Goal: Information Seeking & Learning: Learn about a topic

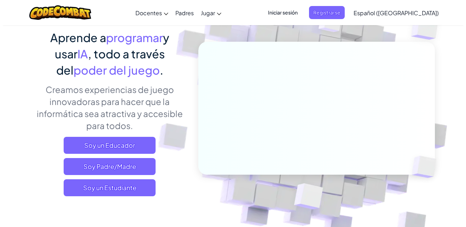
scroll to position [56, 0]
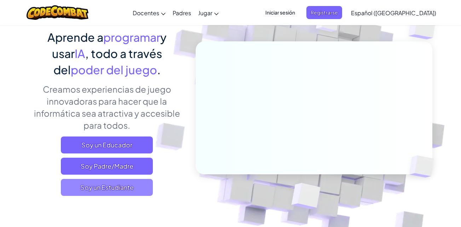
click at [133, 183] on span "Soy un Estudiante" at bounding box center [107, 187] width 92 height 17
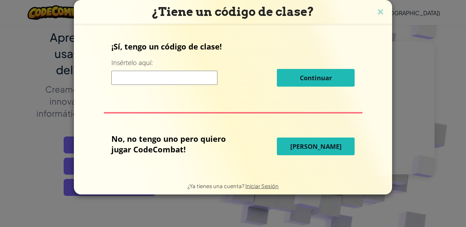
click at [299, 146] on span "[PERSON_NAME]" at bounding box center [315, 146] width 51 height 8
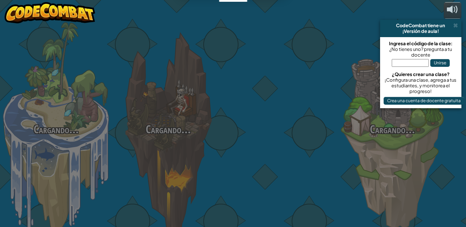
select select "es-419"
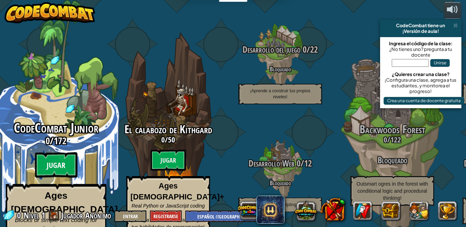
click at [58, 155] on btn "Jugar" at bounding box center [56, 164] width 42 height 25
select select "es-419"
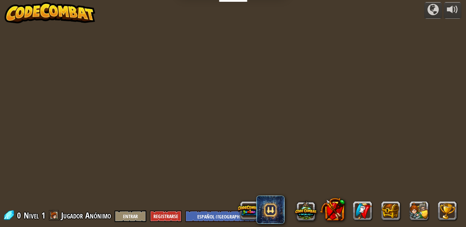
select select "es-419"
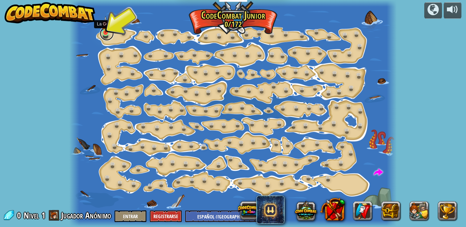
click at [103, 36] on link at bounding box center [107, 34] width 14 height 14
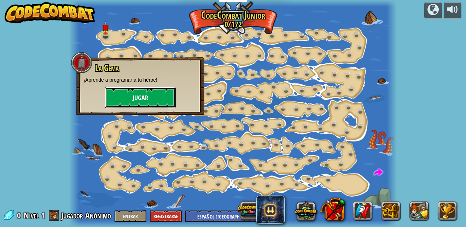
click at [134, 88] on button "Jugar" at bounding box center [140, 97] width 71 height 21
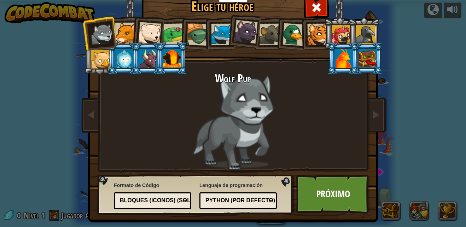
click at [179, 32] on li at bounding box center [196, 34] width 34 height 34
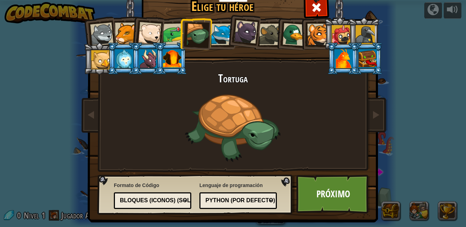
click at [140, 36] on div at bounding box center [149, 33] width 23 height 23
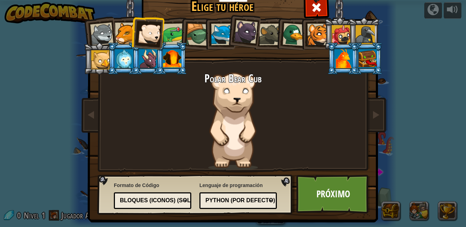
click at [171, 30] on div at bounding box center [174, 34] width 22 height 22
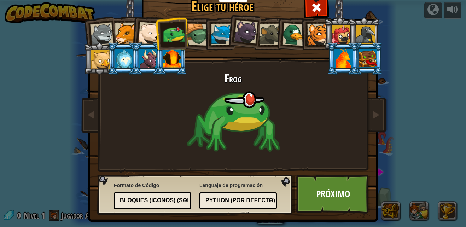
click at [123, 58] on div at bounding box center [124, 58] width 18 height 19
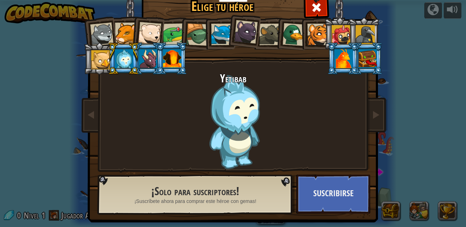
click at [147, 32] on div at bounding box center [149, 33] width 23 height 23
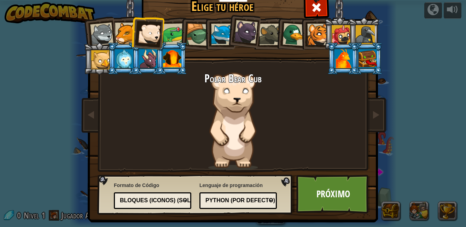
click at [115, 27] on div at bounding box center [126, 34] width 22 height 22
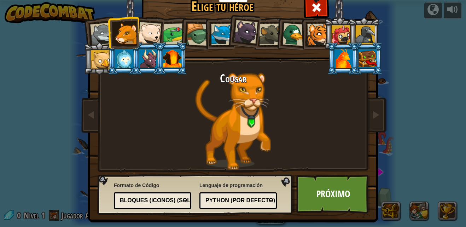
click at [141, 34] on div at bounding box center [149, 33] width 23 height 23
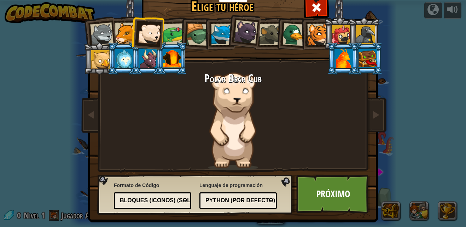
click at [249, 201] on div "Python (por Defecto)" at bounding box center [236, 201] width 61 height 8
click at [256, 184] on div "Lenguaje de programación Python (por Defecto) JavaScript Lua C++ Java (Experime…" at bounding box center [237, 195] width 77 height 31
click at [177, 199] on div "Bloques (iconos) (Solo Junior)" at bounding box center [150, 201] width 61 height 8
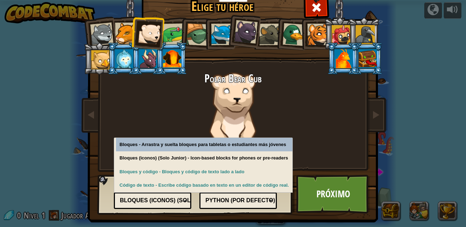
click at [177, 199] on div "Bloques (iconos) (Solo Junior)" at bounding box center [150, 201] width 61 height 8
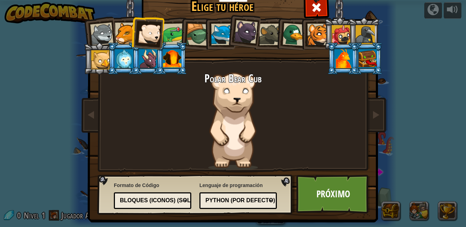
click at [177, 199] on div "Bloques (iconos) (Solo Junior)" at bounding box center [150, 201] width 61 height 8
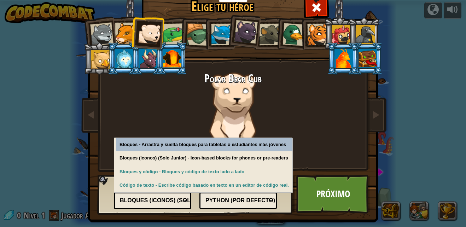
click at [177, 199] on div "Bloques (iconos) (Solo Junior)" at bounding box center [150, 201] width 61 height 8
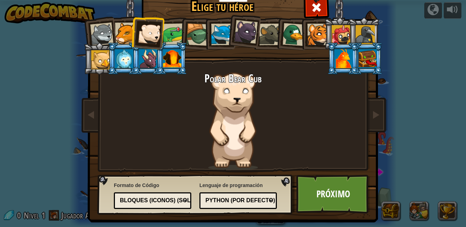
click at [177, 199] on div "Bloques (iconos) (Solo Junior)" at bounding box center [150, 201] width 61 height 8
click at [326, 192] on link "Próximo" at bounding box center [333, 194] width 74 height 39
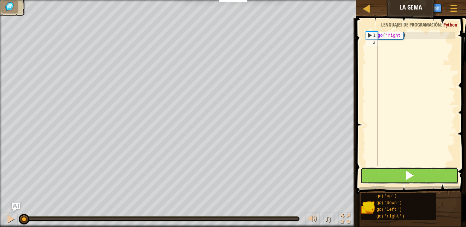
click at [410, 179] on span at bounding box center [410, 175] width 10 height 10
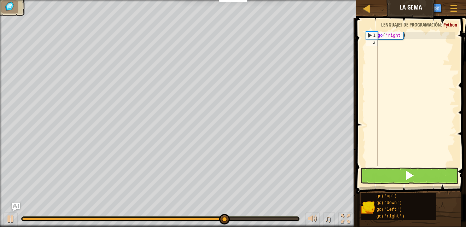
scroll to position [3, 0]
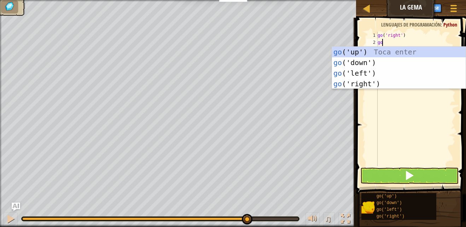
type textarea "g"
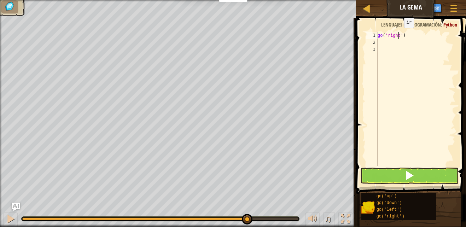
click at [398, 35] on div "go ( 'right' )" at bounding box center [415, 106] width 79 height 149
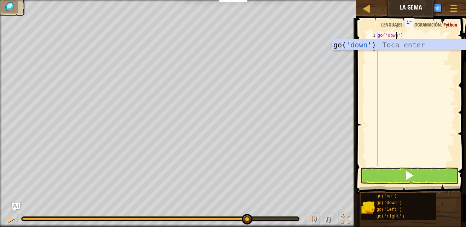
scroll to position [3, 2]
click at [399, 41] on div "go( 'down ') Toca enter" at bounding box center [399, 56] width 134 height 32
type textarea "go('down"
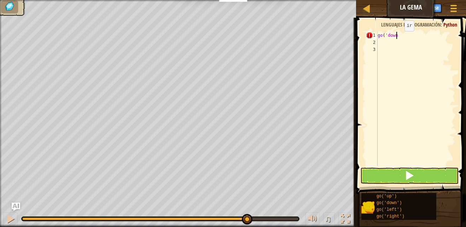
scroll to position [3, 1]
click at [386, 36] on div "go ( 'down" at bounding box center [415, 106] width 79 height 149
paste textarea "'"
type textarea "go('down')"
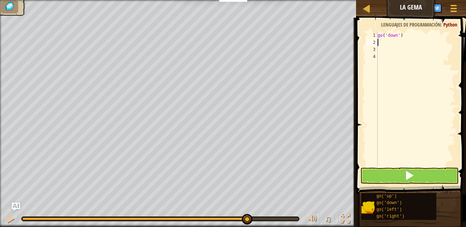
scroll to position [3, 0]
click at [407, 173] on span at bounding box center [410, 175] width 10 height 10
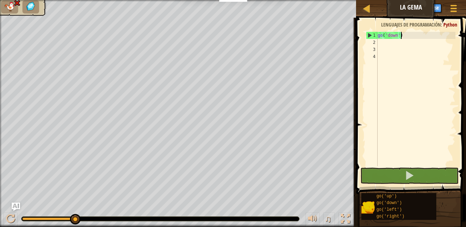
click at [405, 39] on div "go ( 'down' )" at bounding box center [415, 106] width 79 height 149
type textarea "go('down')"
drag, startPoint x: 405, startPoint y: 39, endPoint x: 379, endPoint y: 32, distance: 26.9
click at [379, 32] on div "go ( 'down' )" at bounding box center [415, 106] width 79 height 149
paste textarea
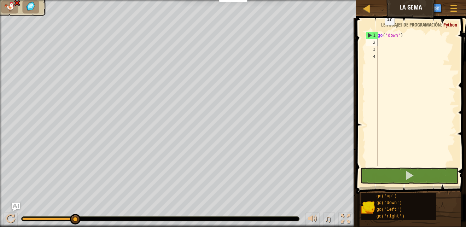
paste textarea "go('down')"
type textarea "go('down')"
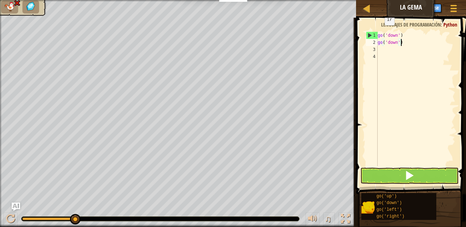
paste textarea "go('down')"
click at [387, 41] on div "go ( 'right go ( 'down' ) go ( 'down' )" at bounding box center [415, 106] width 79 height 149
click at [401, 35] on div "go ( 'right go ( 'down' ) go ( 'down' )" at bounding box center [415, 106] width 79 height 149
paste textarea "'"
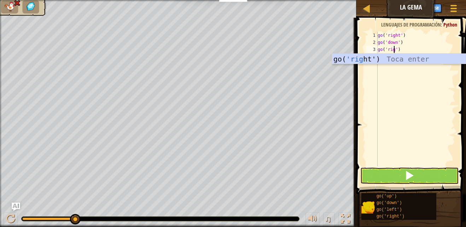
scroll to position [3, 2]
type textarea "go('right')"
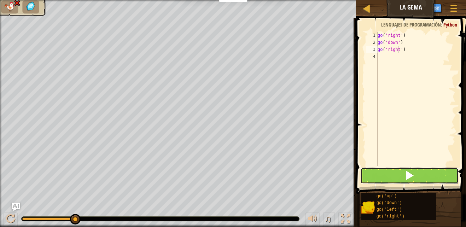
click at [392, 169] on button at bounding box center [409, 176] width 98 height 16
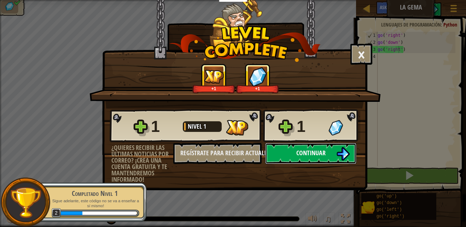
click at [300, 155] on span "Continuar" at bounding box center [310, 153] width 29 height 9
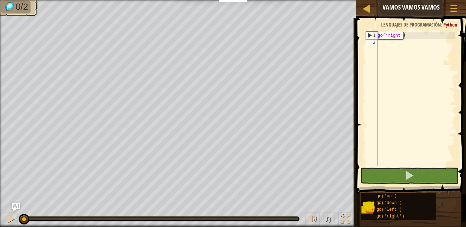
type textarea "go"
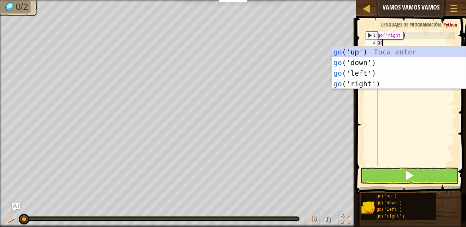
scroll to position [3, 0]
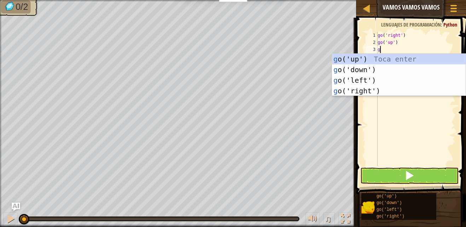
type textarea "go"
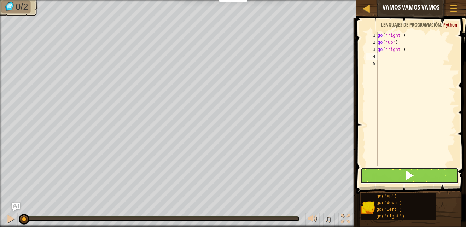
click at [390, 173] on button at bounding box center [409, 176] width 98 height 16
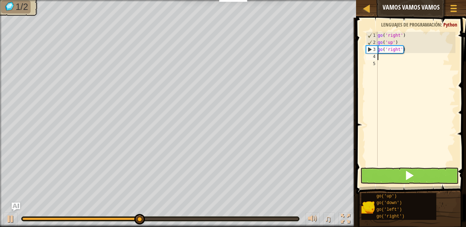
type textarea "go"
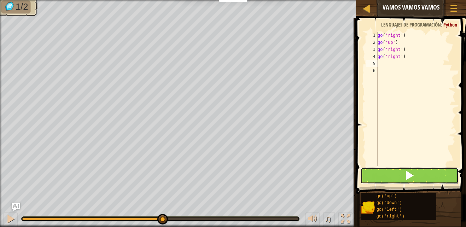
click at [390, 173] on button at bounding box center [409, 176] width 98 height 16
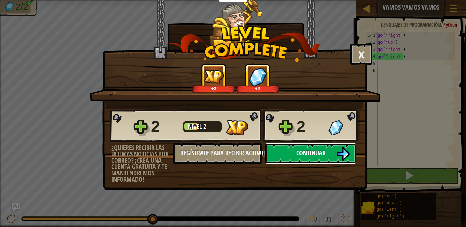
click at [339, 155] on img at bounding box center [342, 153] width 13 height 13
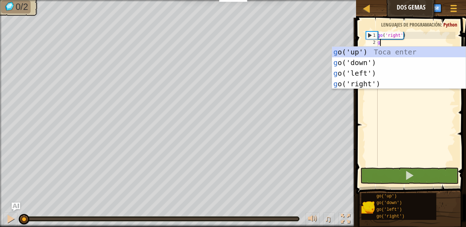
type textarea "go"
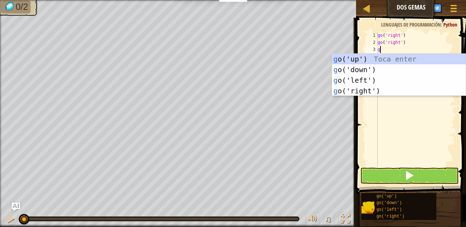
type textarea "go"
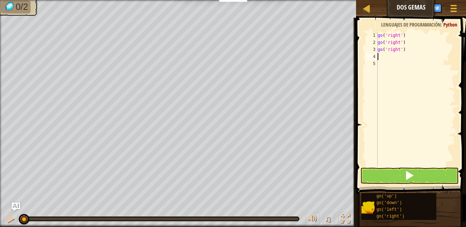
type textarea "go"
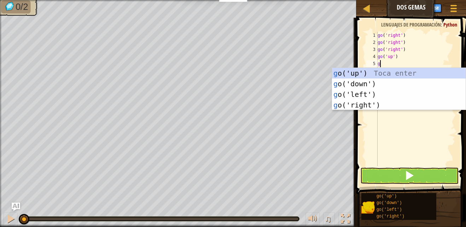
type textarea "go"
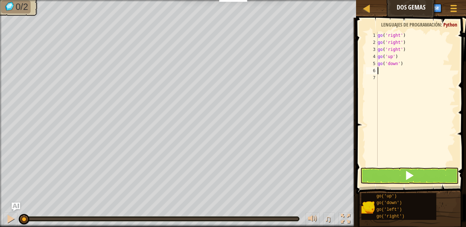
type textarea "go"
click at [386, 178] on button at bounding box center [409, 176] width 98 height 16
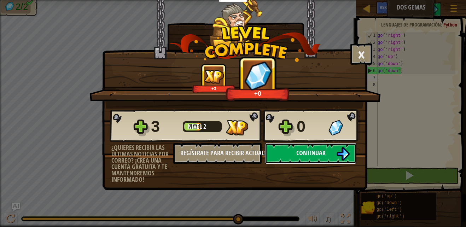
click at [331, 157] on button "Continuar" at bounding box center [310, 153] width 91 height 21
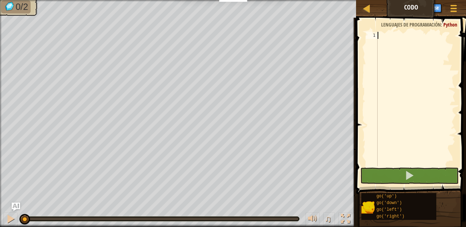
type textarea "go"
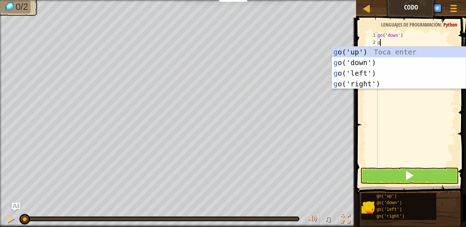
type textarea "go"
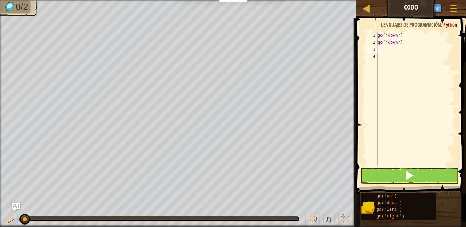
type textarea "go"
click at [387, 172] on button at bounding box center [409, 176] width 98 height 16
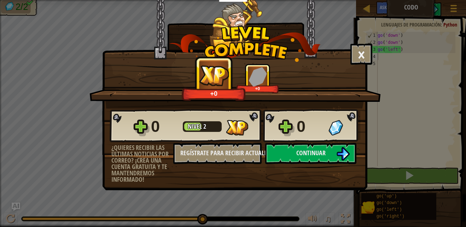
click at [298, 152] on span "Continuar" at bounding box center [310, 153] width 29 height 9
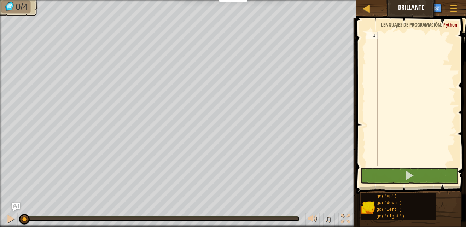
type textarea "go"
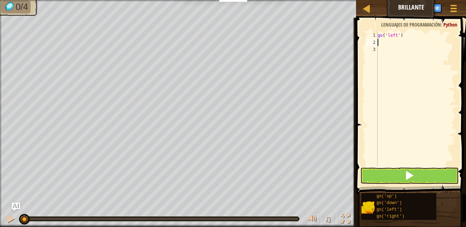
type textarea "go"
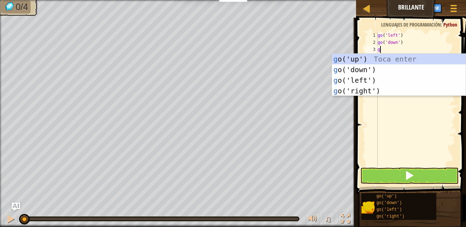
type textarea "go"
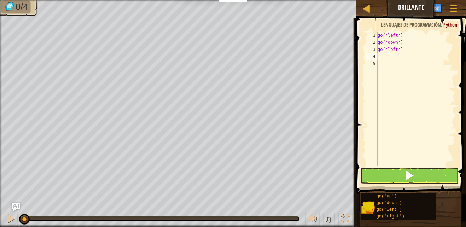
type textarea "go"
click at [390, 172] on button at bounding box center [409, 176] width 98 height 16
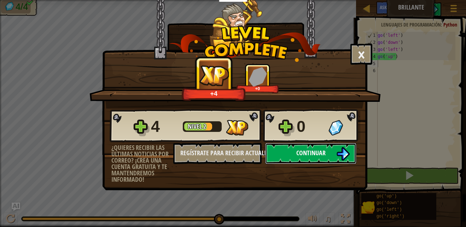
click at [336, 151] on img at bounding box center [342, 153] width 13 height 13
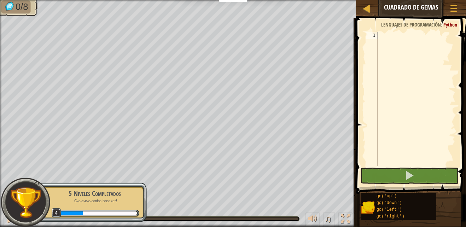
type textarea "g"
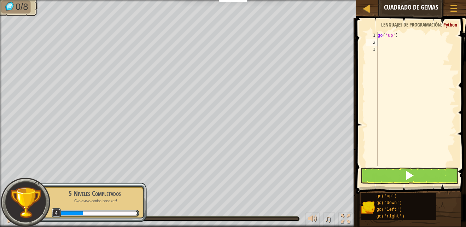
type textarea "g"
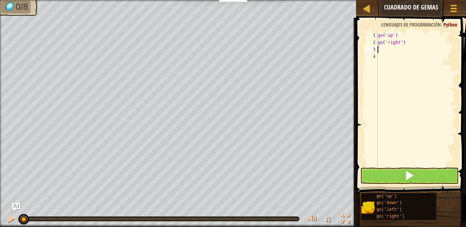
type textarea "go"
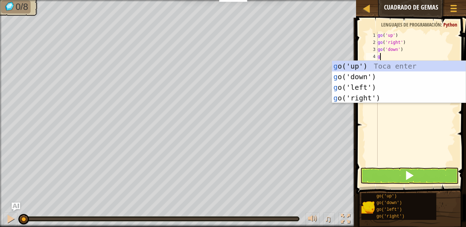
type textarea "go"
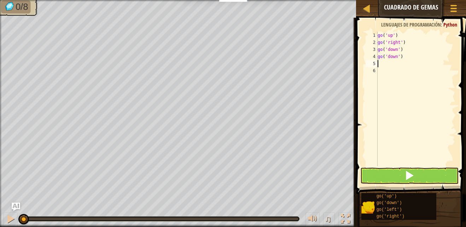
type textarea "go"
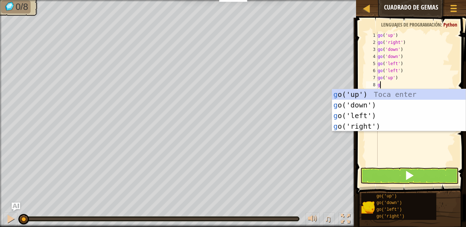
type textarea "go"
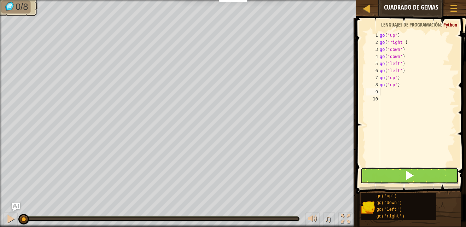
click at [395, 176] on button at bounding box center [409, 176] width 98 height 16
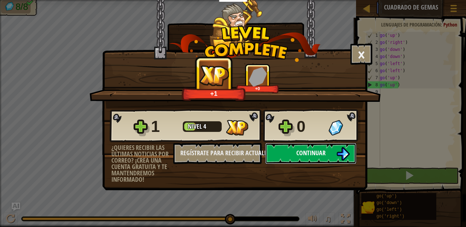
click at [338, 156] on img at bounding box center [342, 153] width 13 height 13
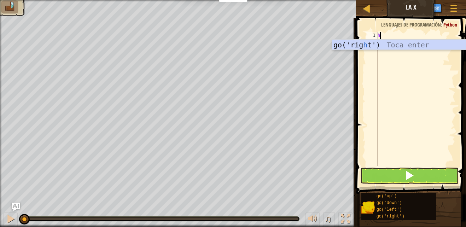
scroll to position [3, 0]
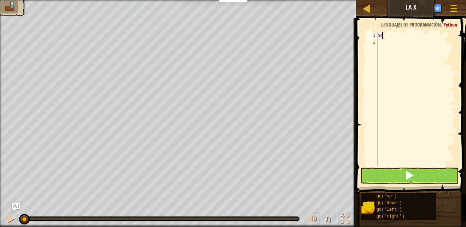
type textarea "h"
type textarea "g"
click at [378, 175] on button at bounding box center [409, 176] width 98 height 16
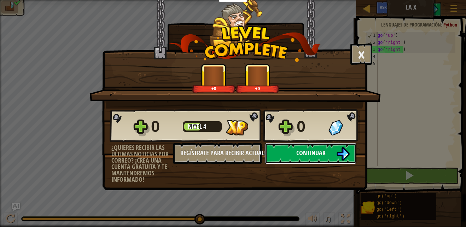
click at [320, 157] on button "Continuar" at bounding box center [310, 153] width 91 height 21
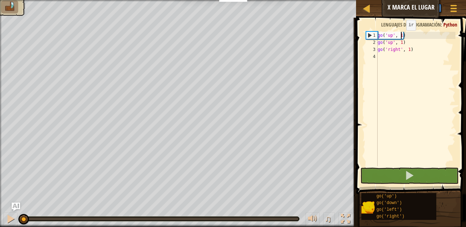
click at [400, 37] on div "go ( 'up' , 1 ) go ( 'up' , 1 ) go ( 'right' , 1 )" at bounding box center [415, 106] width 79 height 149
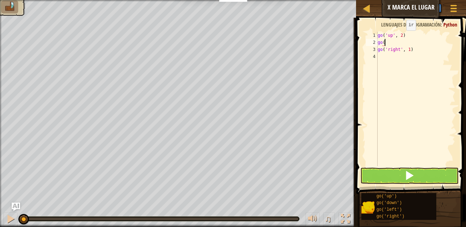
scroll to position [3, 0]
type textarea "g"
type textarea "go('right', 3)"
type textarea "go"
type textarea "go('down',2)"
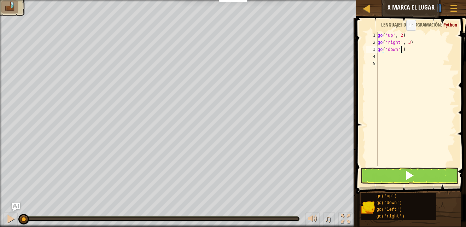
scroll to position [3, 2]
click at [409, 51] on div "go ( 'up' , 2 ) go ( 'right' , 3 ) go ( 'down' , 2 )" at bounding box center [415, 106] width 79 height 149
type textarea "g"
click at [434, 175] on button at bounding box center [409, 176] width 98 height 16
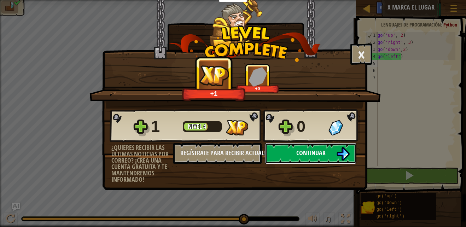
click at [352, 156] on button "Continuar" at bounding box center [310, 153] width 91 height 21
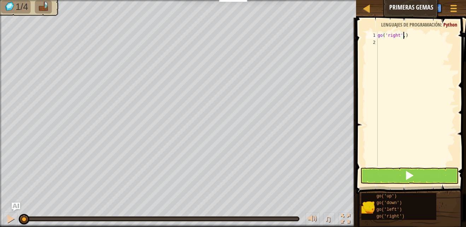
scroll to position [3, 2]
type textarea "go('right',2)"
type textarea "g"
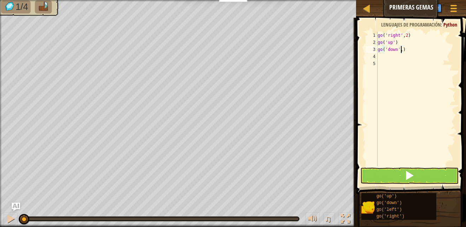
type textarea "go('down',2)"
type textarea "g"
click at [414, 174] on span at bounding box center [410, 175] width 10 height 10
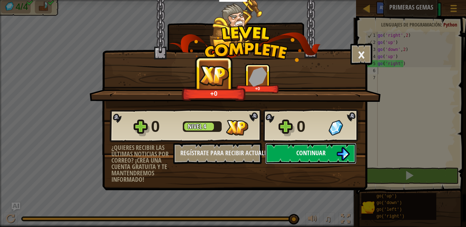
click at [329, 159] on button "Continuar" at bounding box center [310, 153] width 91 height 21
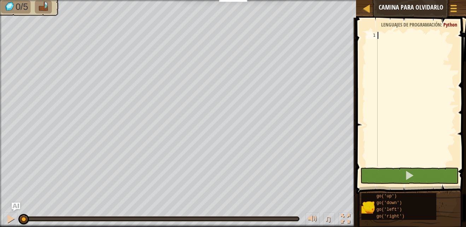
type textarea "g"
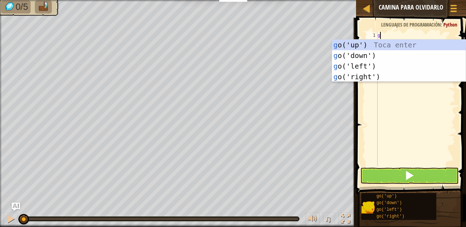
scroll to position [3, 0]
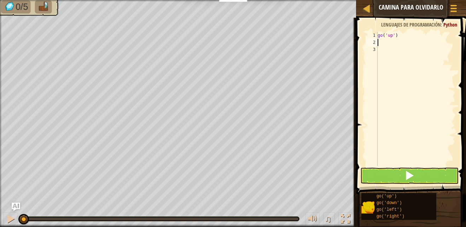
type textarea "f"
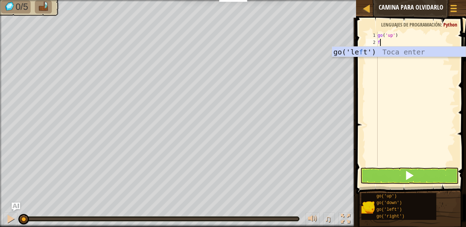
type textarea "g"
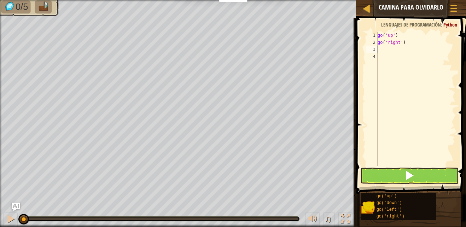
type textarea "g"
type textarea "go('down',3)"
click at [423, 179] on button at bounding box center [409, 176] width 98 height 16
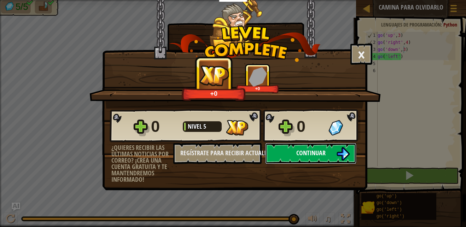
click at [350, 148] on button "Continuar" at bounding box center [310, 153] width 91 height 21
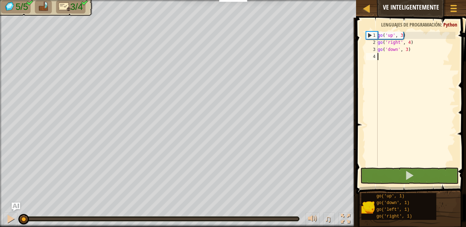
type textarea "g"
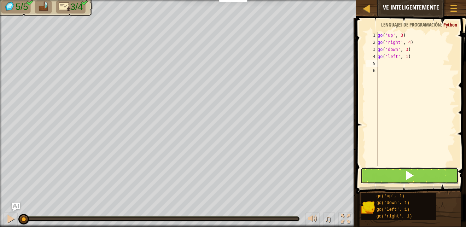
click at [395, 173] on button at bounding box center [409, 176] width 98 height 16
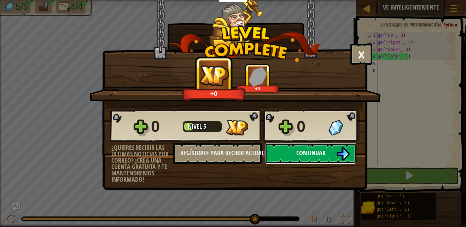
click at [346, 155] on img at bounding box center [342, 153] width 13 height 13
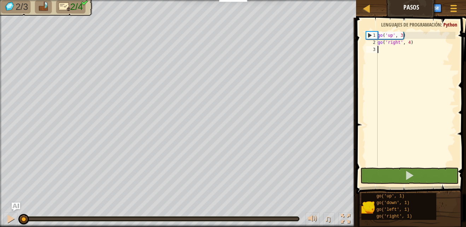
type textarea "g"
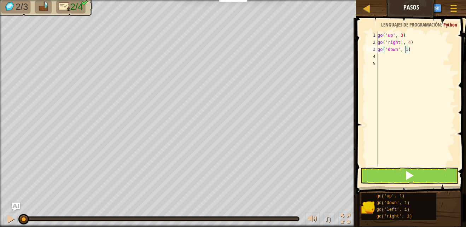
type textarea "go('down', 3)"
type textarea "g"
type textarea "go('left', 2)"
click at [401, 181] on button at bounding box center [409, 176] width 98 height 16
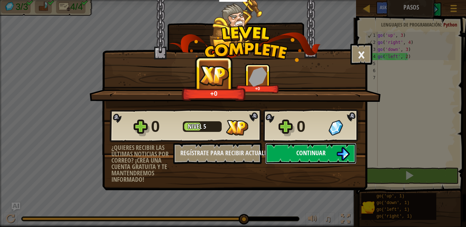
click at [329, 160] on button "Continuar" at bounding box center [310, 153] width 91 height 21
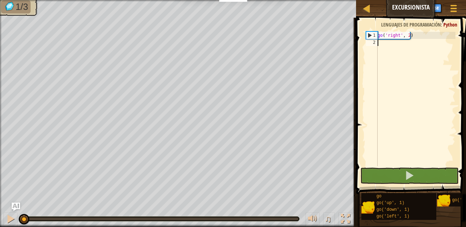
type textarea "h"
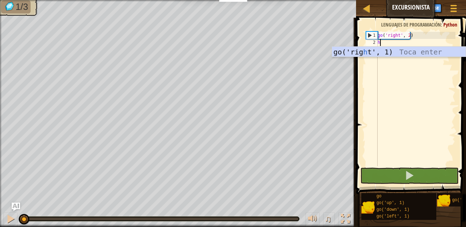
scroll to position [3, 0]
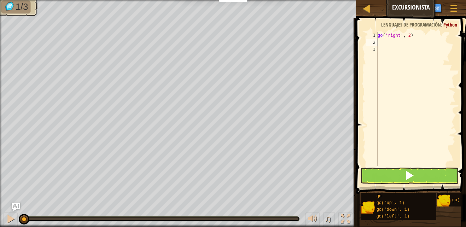
type textarea "j"
type textarea "g"
type textarea "go('up', 3)"
type textarea "g"
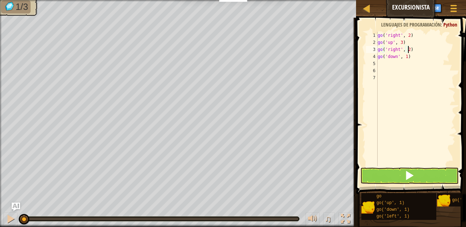
scroll to position [3, 2]
click at [393, 170] on button at bounding box center [409, 176] width 98 height 16
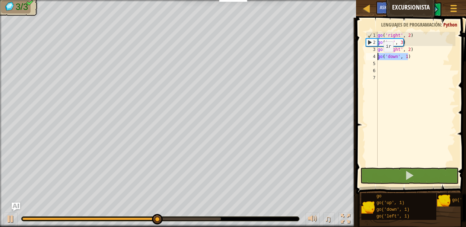
drag, startPoint x: 411, startPoint y: 58, endPoint x: 376, endPoint y: 59, distance: 34.7
click at [376, 59] on div "go('right', 2) 1 2 3 4 5 6 7 go ( 'right' , 2 ) go ( 'up' , 3 ) go ( 'right' , …" at bounding box center [410, 99] width 91 height 134
type textarea "go('down', 1)"
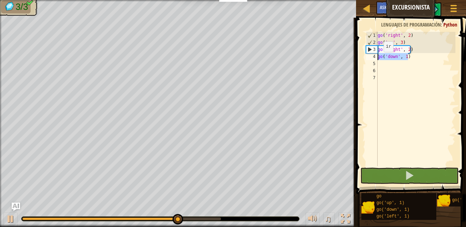
scroll to position [3, 0]
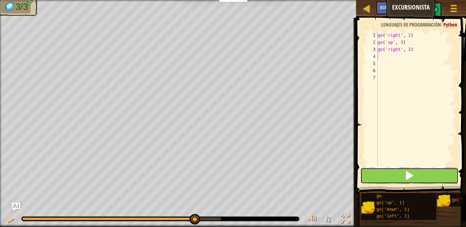
click at [433, 174] on button at bounding box center [409, 176] width 98 height 16
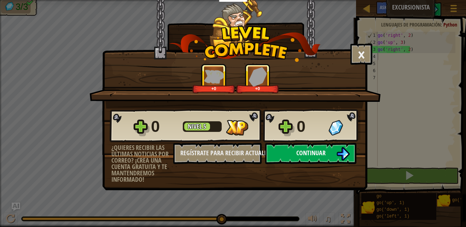
click at [346, 147] on button "Continuar" at bounding box center [310, 153] width 91 height 21
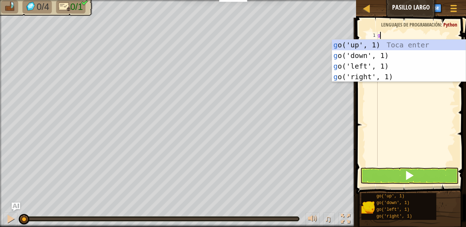
scroll to position [3, 0]
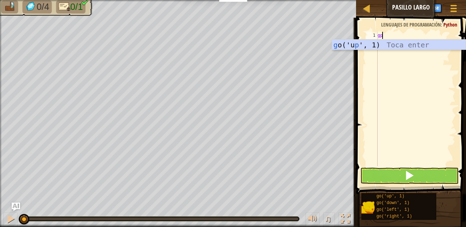
type textarea "g"
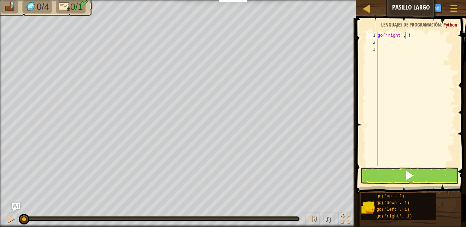
scroll to position [3, 2]
type textarea "go('right', 5)"
click at [383, 169] on button at bounding box center [409, 176] width 98 height 16
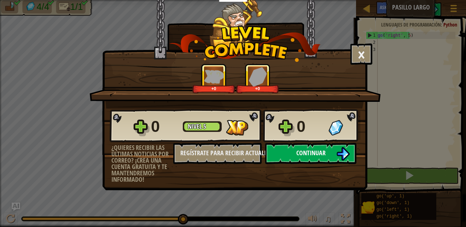
click at [332, 145] on button "Continuar" at bounding box center [310, 153] width 91 height 21
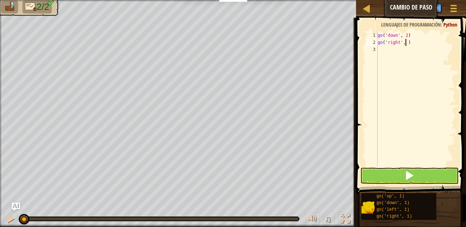
scroll to position [3, 2]
type textarea "go('right', 5)"
click at [432, 166] on span at bounding box center [412, 95] width 116 height 197
click at [432, 173] on button at bounding box center [409, 176] width 98 height 16
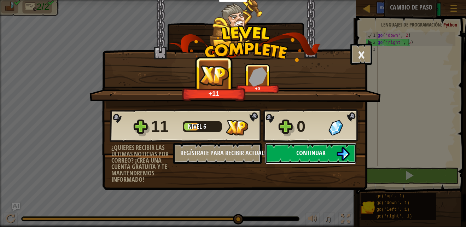
click at [316, 156] on span "Continuar" at bounding box center [310, 153] width 29 height 9
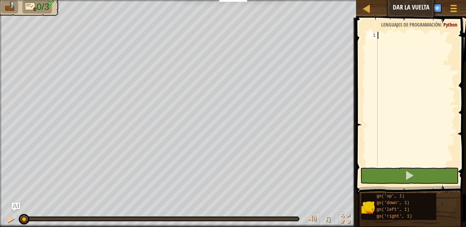
type textarea "go"
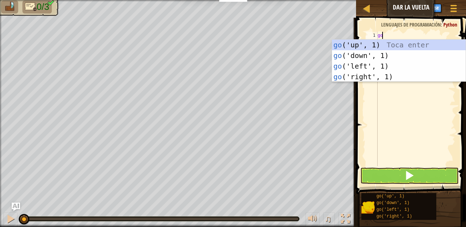
scroll to position [3, 0]
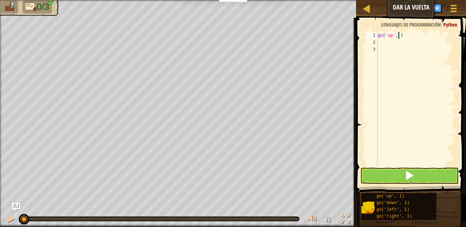
type textarea "go('up', 2)"
type textarea "g"
type textarea "go('right', 3)"
type textarea "g"
type textarea "go('down', 1)"
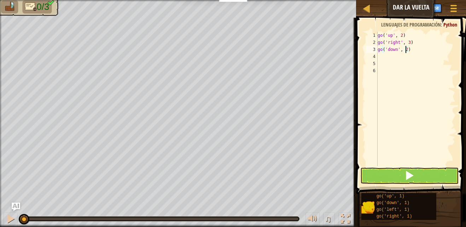
scroll to position [3, 2]
type textarea "go('down', 2)"
click at [393, 172] on button at bounding box center [409, 176] width 98 height 16
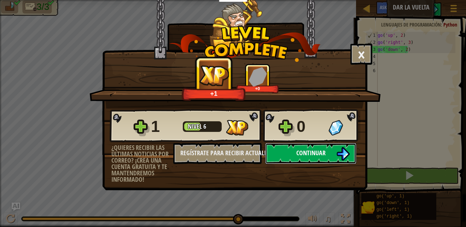
click at [305, 150] on span "Continuar" at bounding box center [310, 153] width 29 height 9
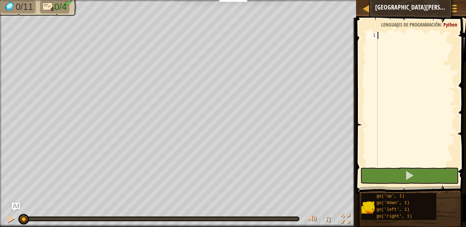
type textarea "go"
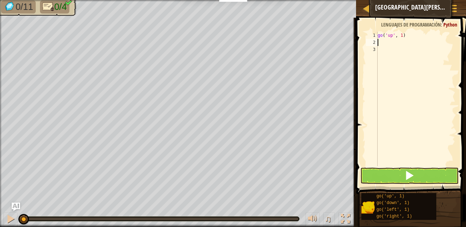
type textarea "go"
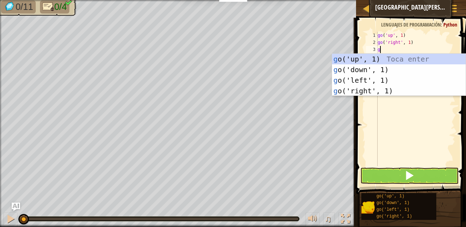
type textarea "go"
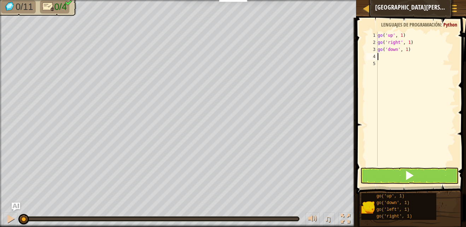
type textarea "g"
click at [407, 57] on div "go ( 'up' , 1 ) go ( 'right' , 1 ) go ( 'down' , 1 ) go ( 'left' , 1 )" at bounding box center [415, 106] width 79 height 149
type textarea "go('up', 3)"
click at [402, 170] on button at bounding box center [409, 176] width 98 height 16
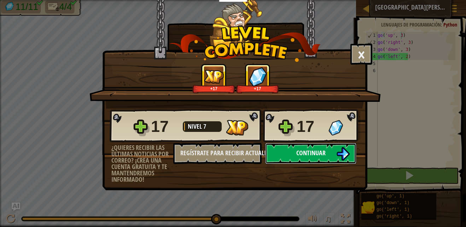
click at [313, 147] on button "Continuar" at bounding box center [310, 153] width 91 height 21
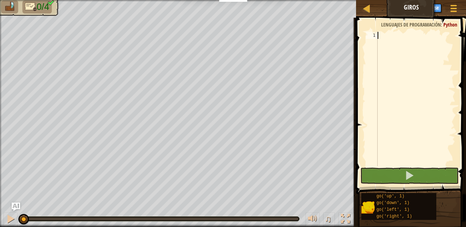
type textarea "g"
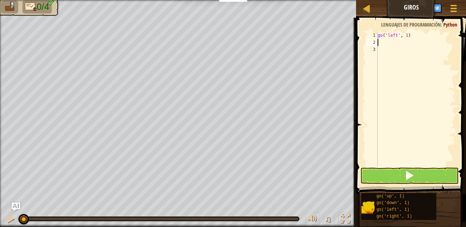
type textarea "g"
type textarea "go('left', 2)"
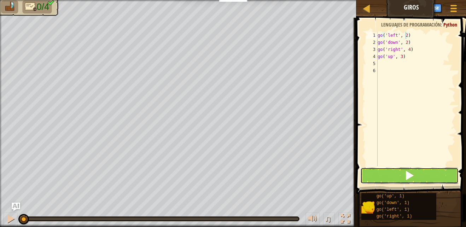
click at [398, 168] on button at bounding box center [409, 176] width 98 height 16
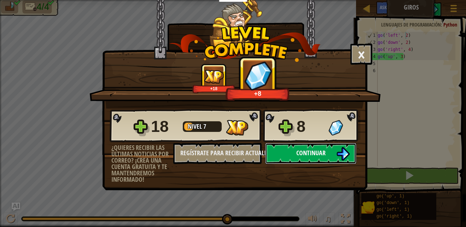
click at [286, 158] on button "Continuar" at bounding box center [310, 153] width 91 height 21
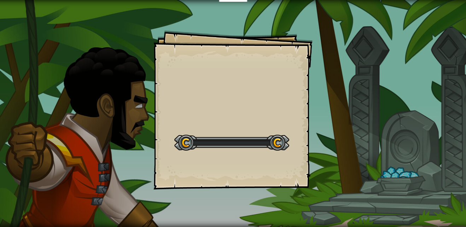
click at [286, 158] on div "Goals Start Level Error cargando del servidor Necesitas una suscripción para ju…" at bounding box center [233, 109] width 159 height 159
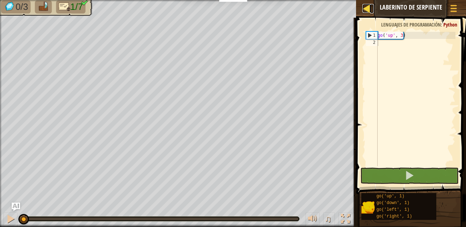
click at [365, 12] on div at bounding box center [367, 8] width 9 height 9
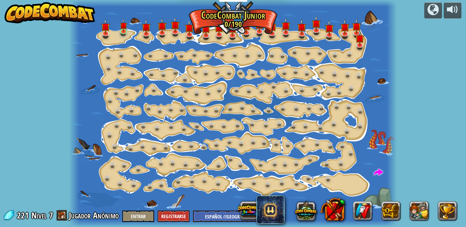
select select "es-419"
